Goal: Find specific page/section: Find specific page/section

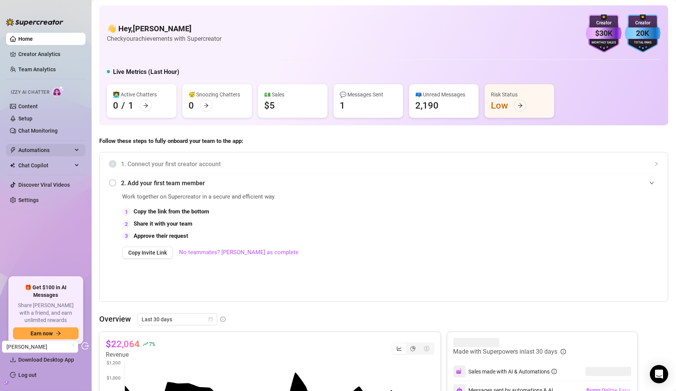
click at [38, 152] on span "Automations" at bounding box center [45, 150] width 54 height 12
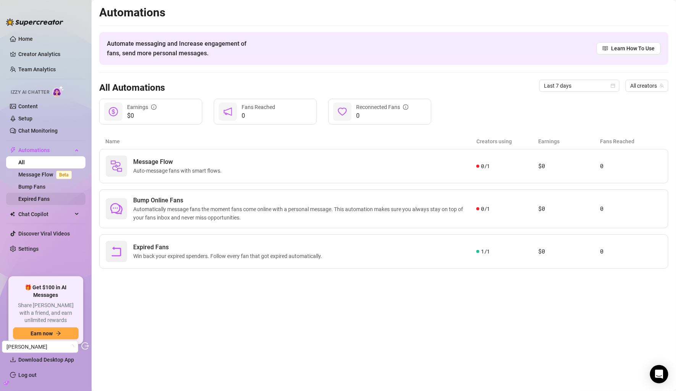
click at [47, 200] on link "Expired Fans" at bounding box center [33, 199] width 31 height 6
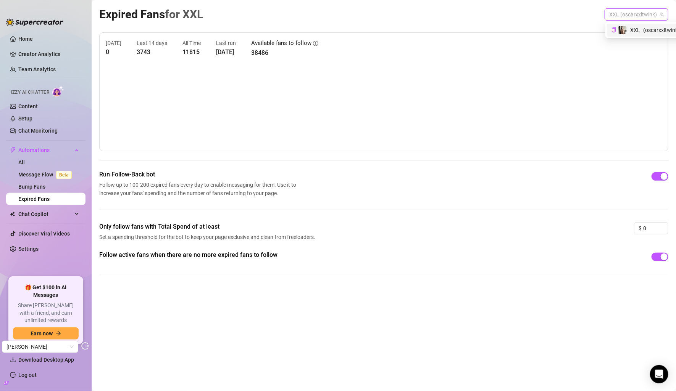
click at [650, 11] on span "XXL (oscarxxltwink)" at bounding box center [636, 14] width 55 height 11
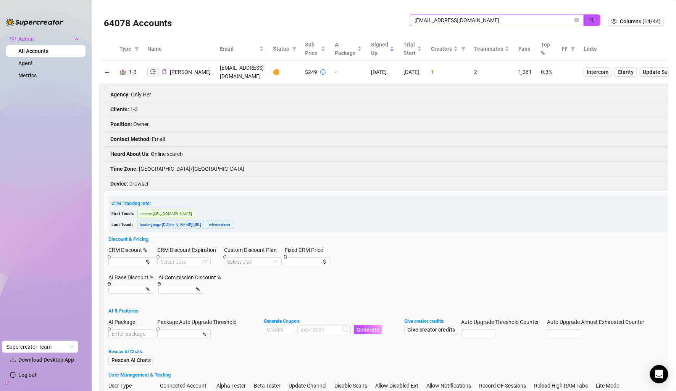
click at [450, 14] on span "hennie@thyr.no" at bounding box center [497, 20] width 174 height 12
click at [450, 20] on input "hennie@thyr.no" at bounding box center [493, 20] width 158 height 8
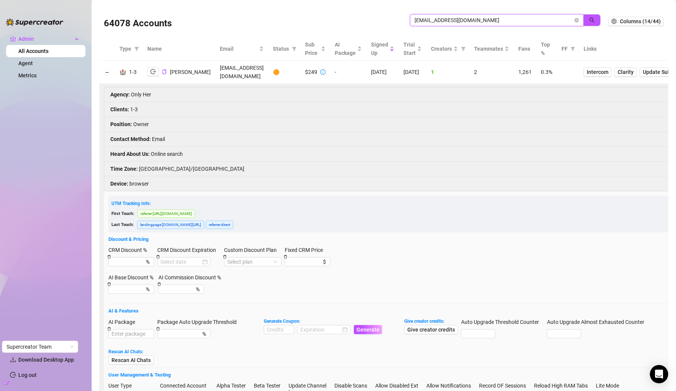
click at [450, 20] on input "hennie@thyr.no" at bounding box center [493, 20] width 158 height 8
paste input "cavawealth79@protonmail.com"
type input "cavawealth79@protonmail.com"
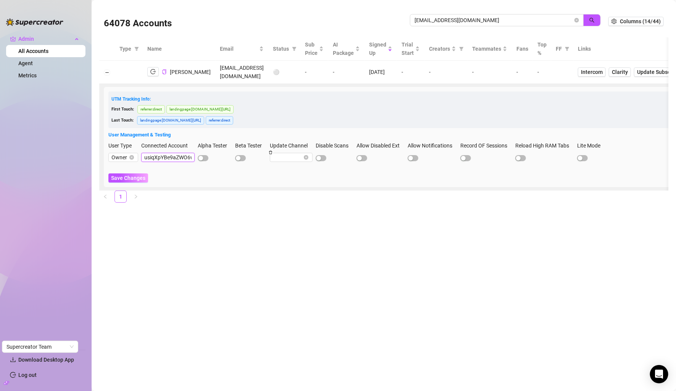
click at [176, 153] on input "usiqXpYBe9aZWO6wBsm67uVZ1sI2" at bounding box center [167, 157] width 53 height 9
